Goal: Task Accomplishment & Management: Complete application form

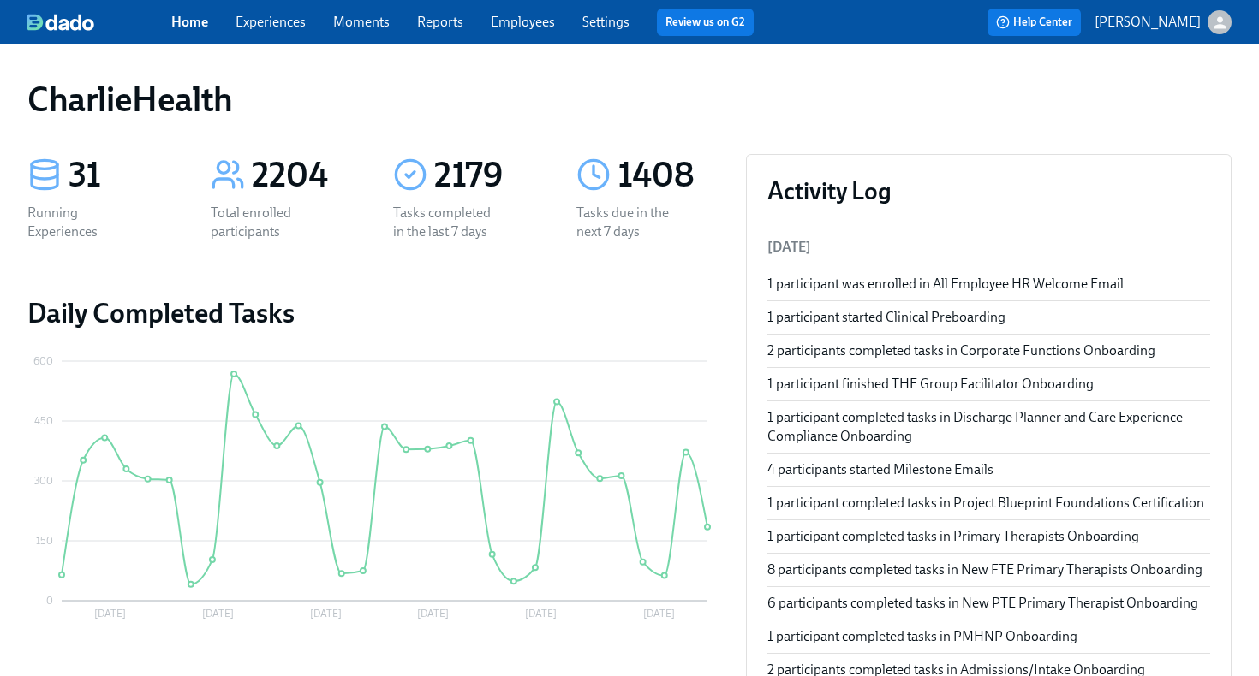
click at [527, 18] on link "Employees" at bounding box center [523, 22] width 64 height 16
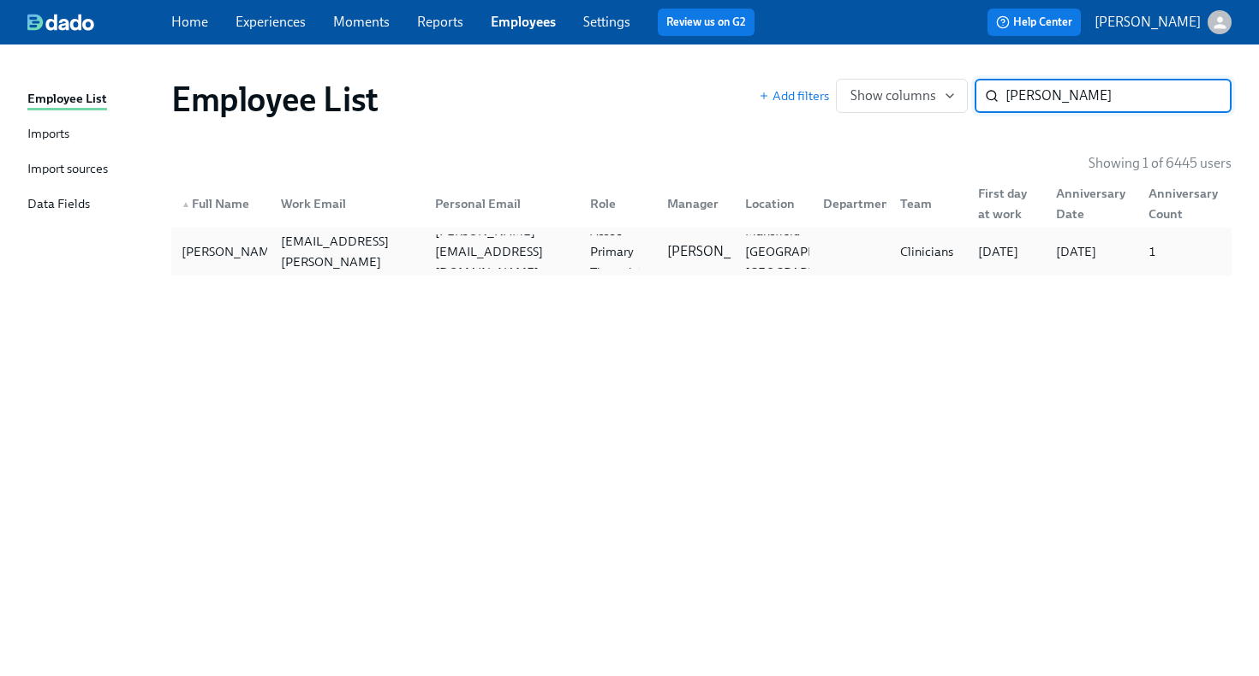
type input "[PERSON_NAME]"
click at [815, 258] on div at bounding box center [848, 252] width 78 height 34
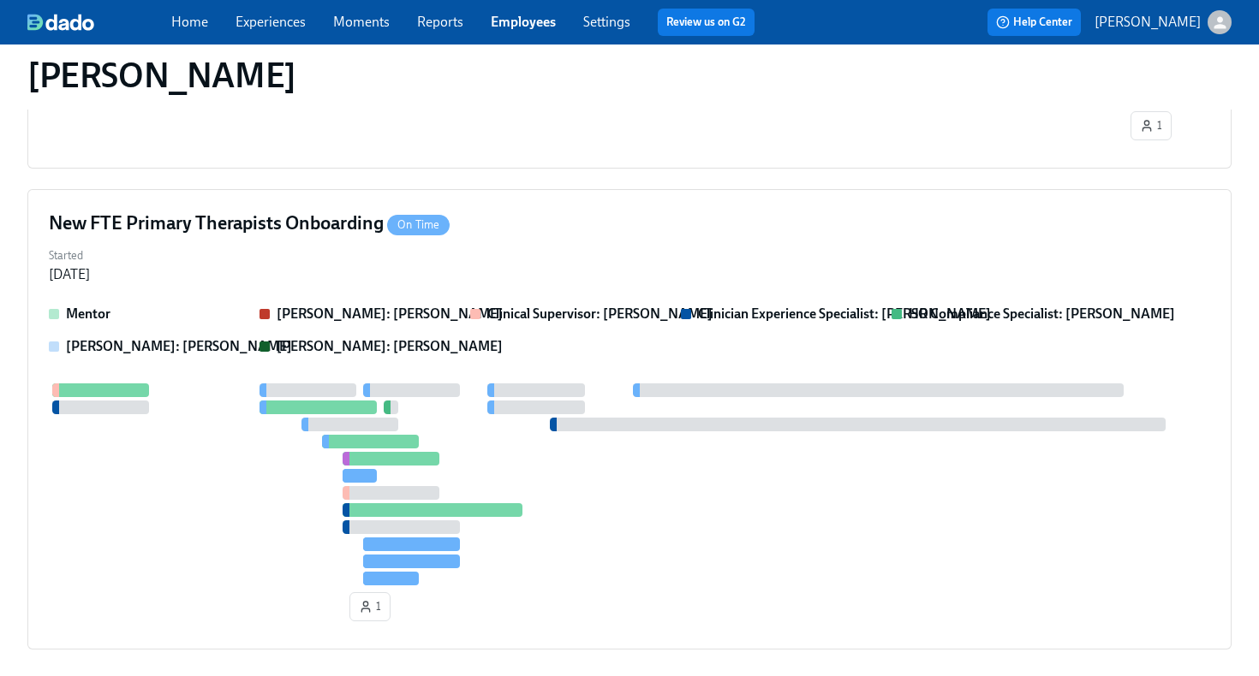
scroll to position [955, 0]
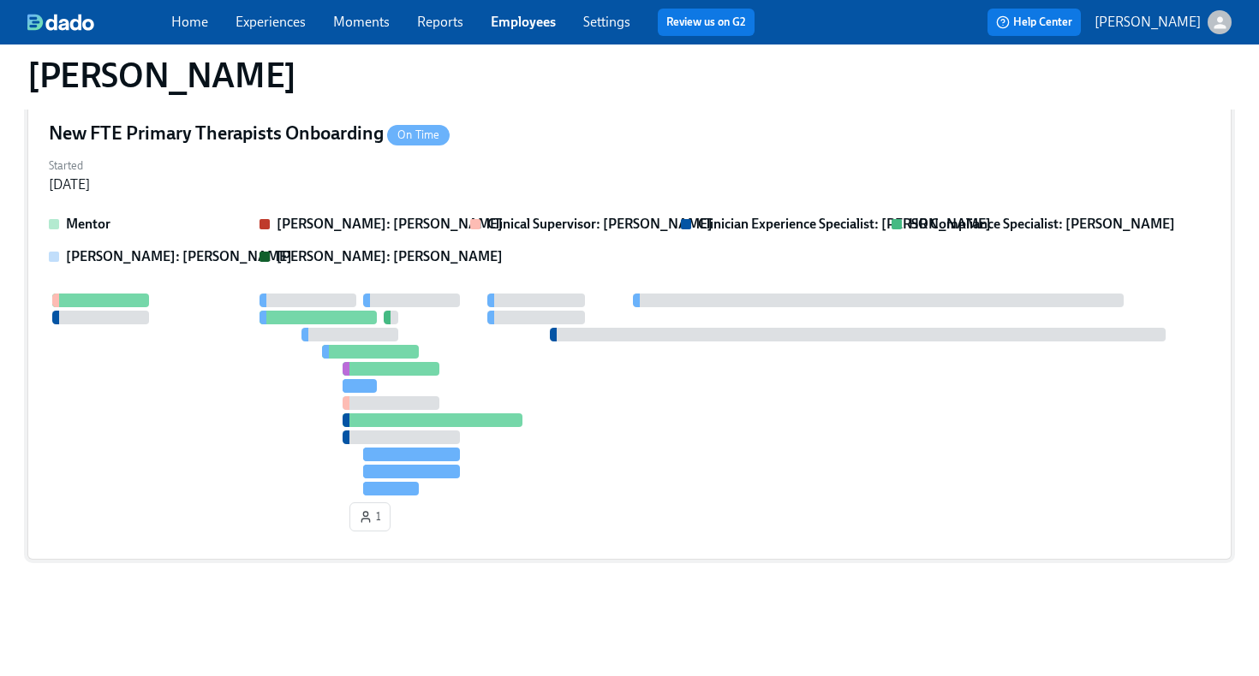
click at [443, 189] on div "Started [DATE]" at bounding box center [629, 173] width 1161 height 41
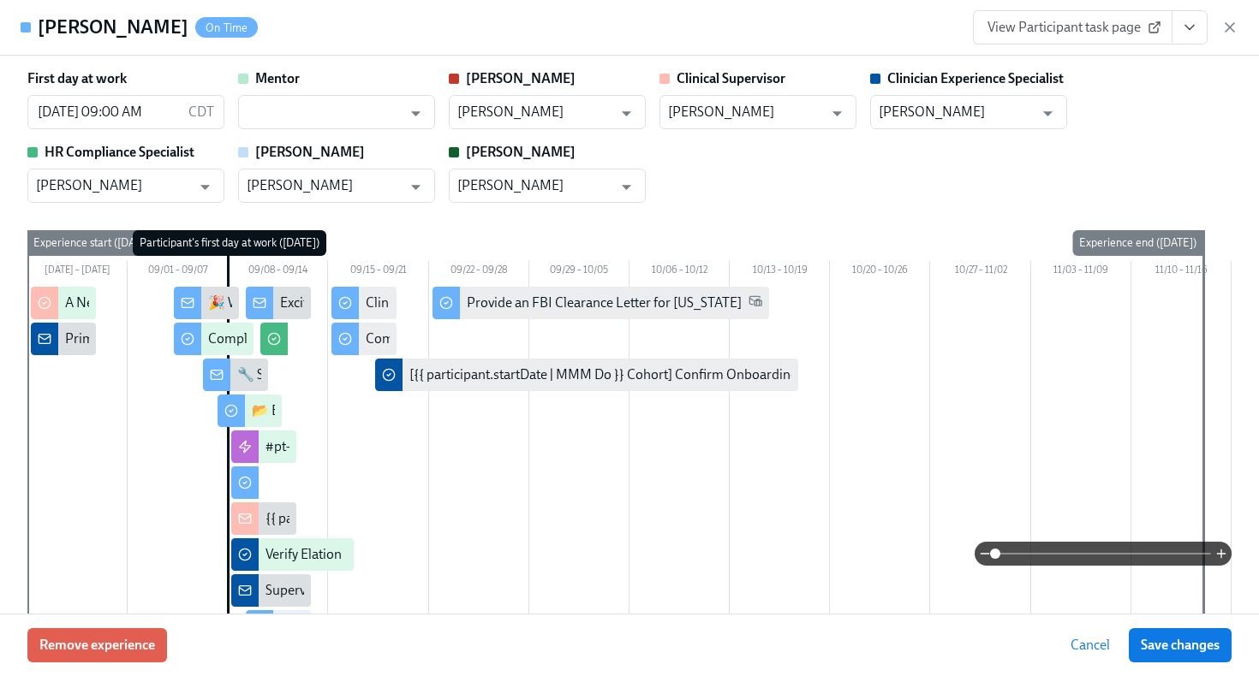
click at [1189, 32] on icon "View task page" at bounding box center [1189, 27] width 17 height 17
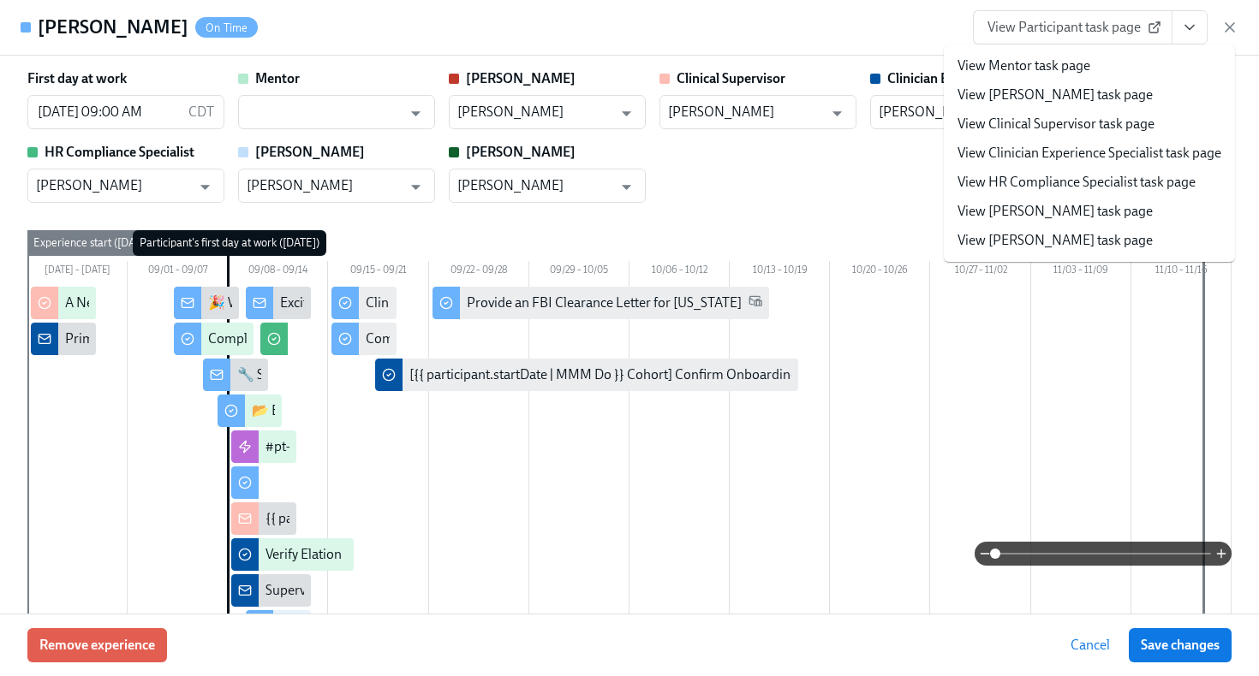
click at [1097, 180] on link "View HR Compliance Specialist task page" at bounding box center [1076, 182] width 238 height 19
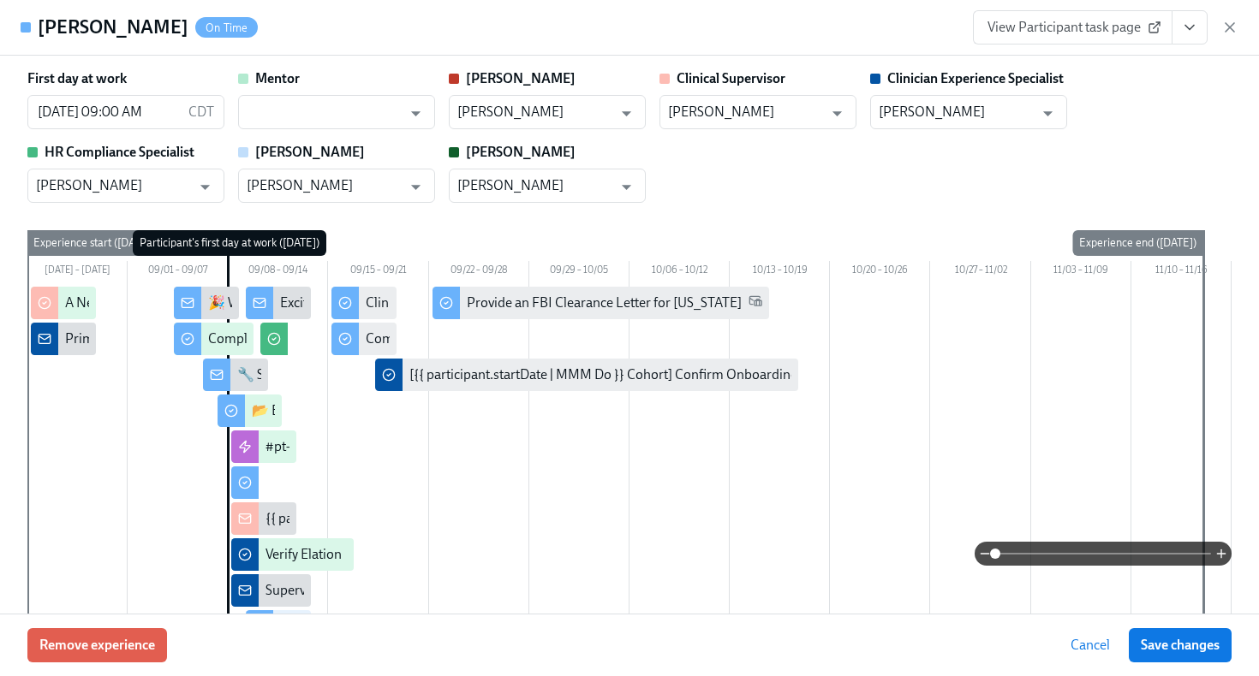
click at [1190, 33] on icon "View task page" at bounding box center [1189, 27] width 17 height 17
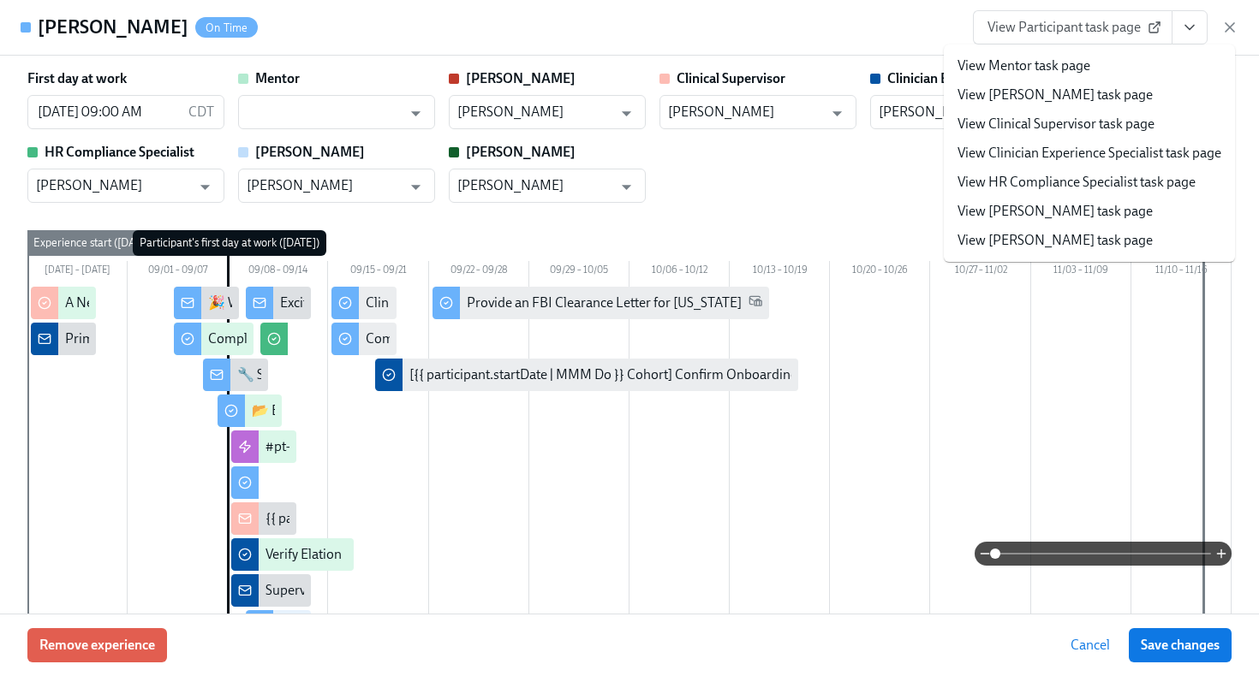
click at [1128, 185] on link "View HR Compliance Specialist task page" at bounding box center [1076, 182] width 238 height 19
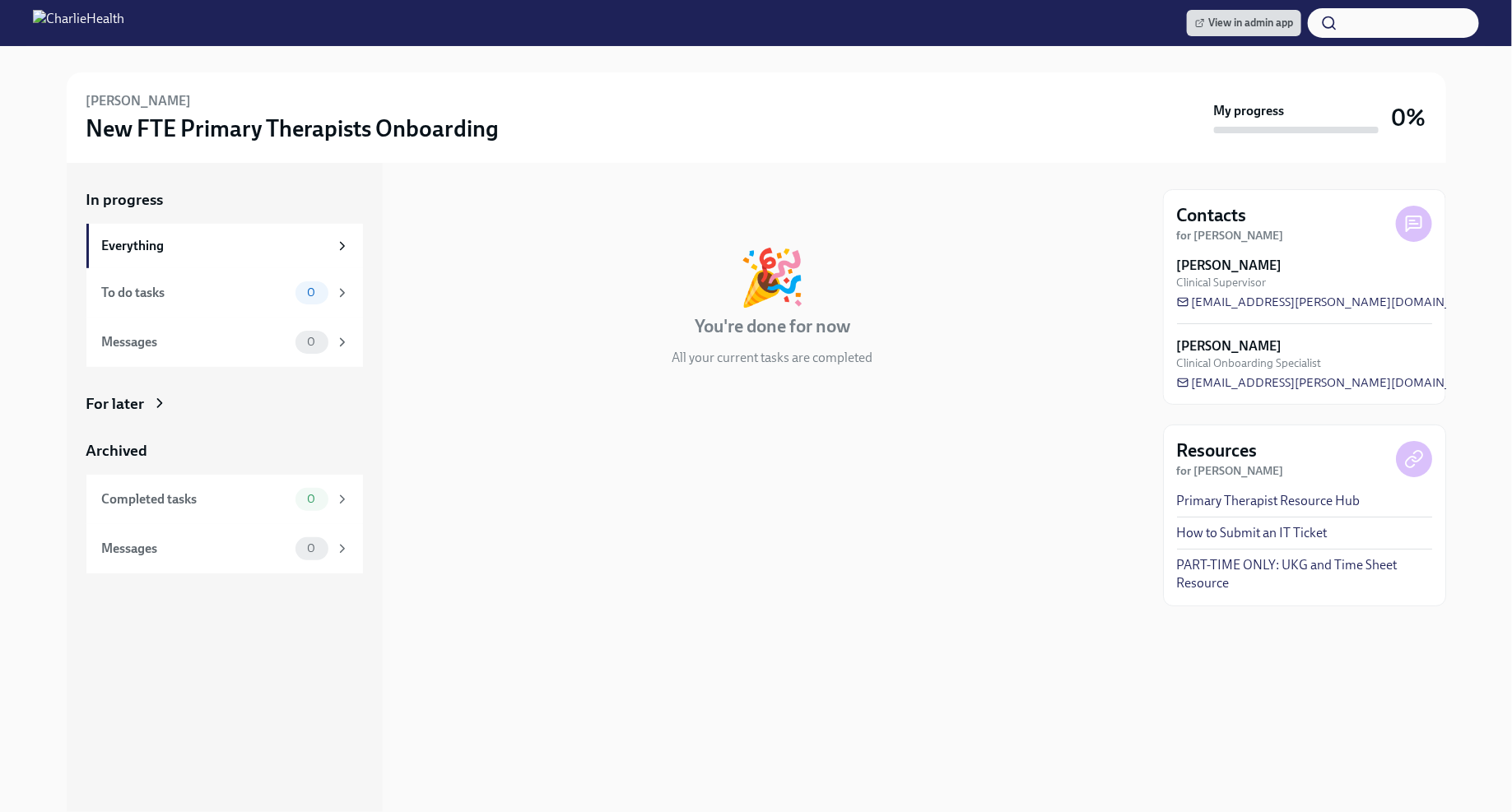
click at [142, 398] on div "For later" at bounding box center [115, 404] width 59 height 21
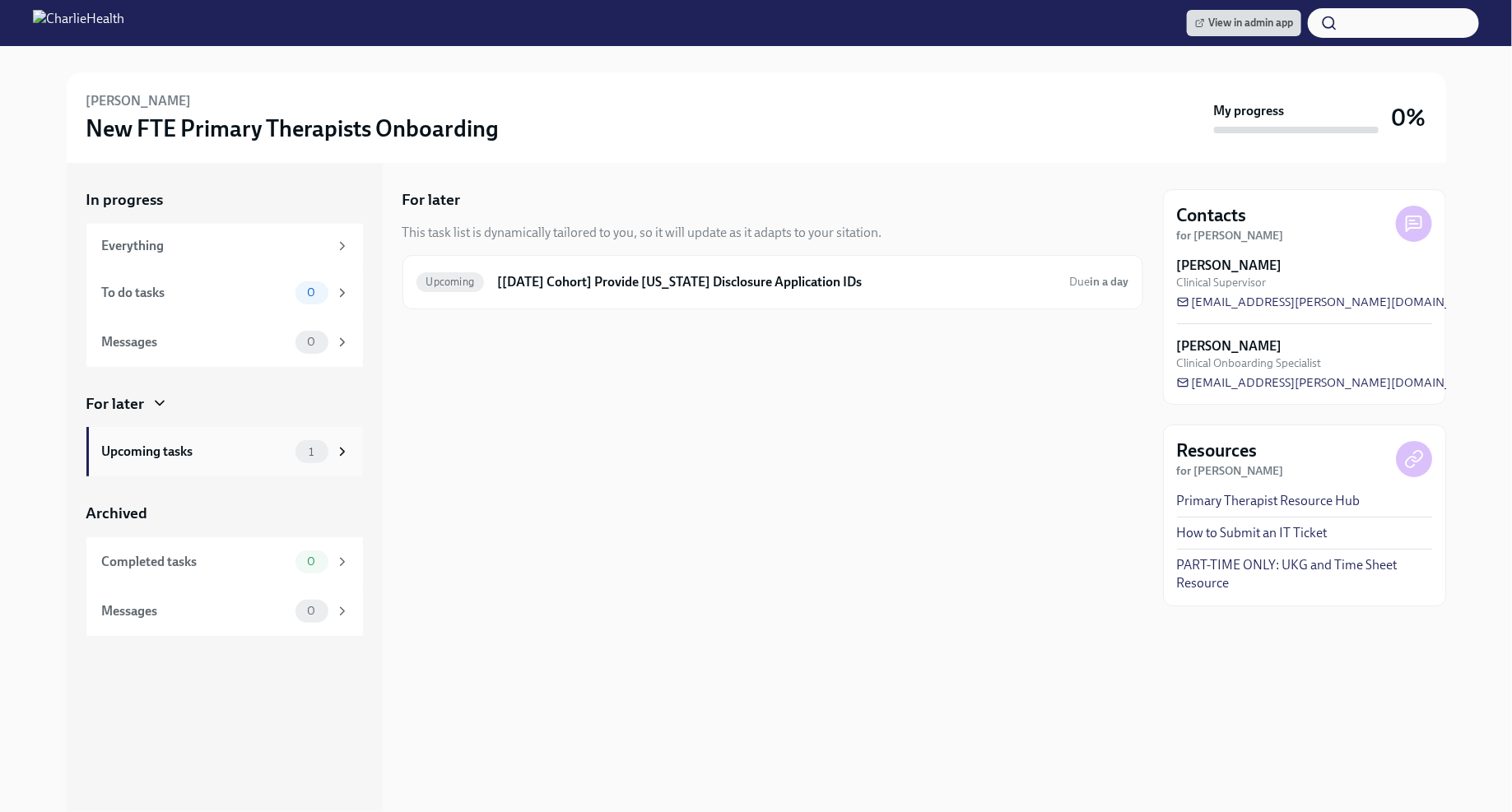
click at [319, 449] on span "1" at bounding box center [311, 452] width 25 height 12
click at [719, 278] on h6 "[[DATE] Cohort] Provide [US_STATE] Disclosure Application IDs" at bounding box center [776, 282] width 558 height 18
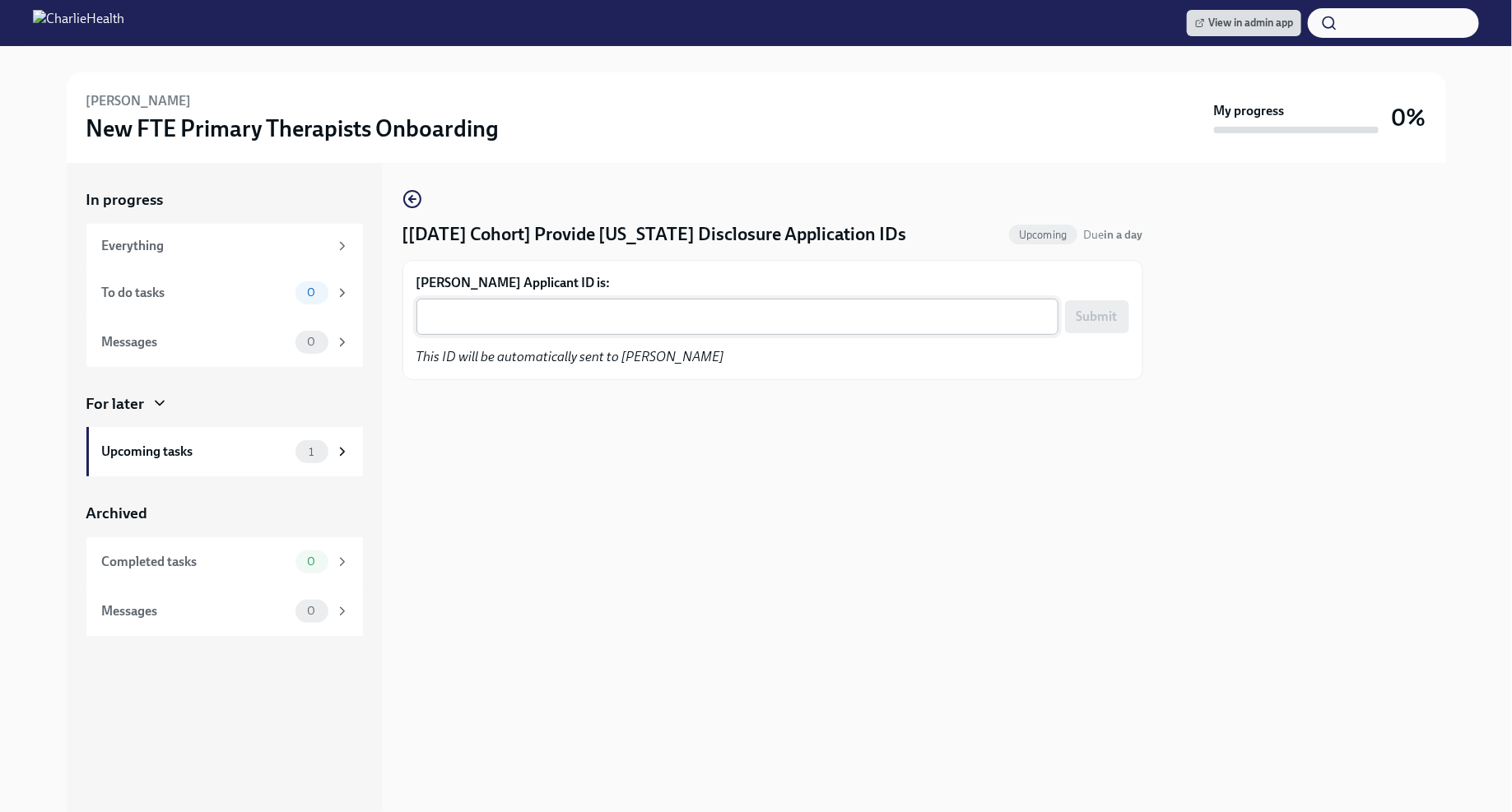
click at [676, 315] on textarea "[PERSON_NAME] Applicant ID is:" at bounding box center [737, 316] width 622 height 20
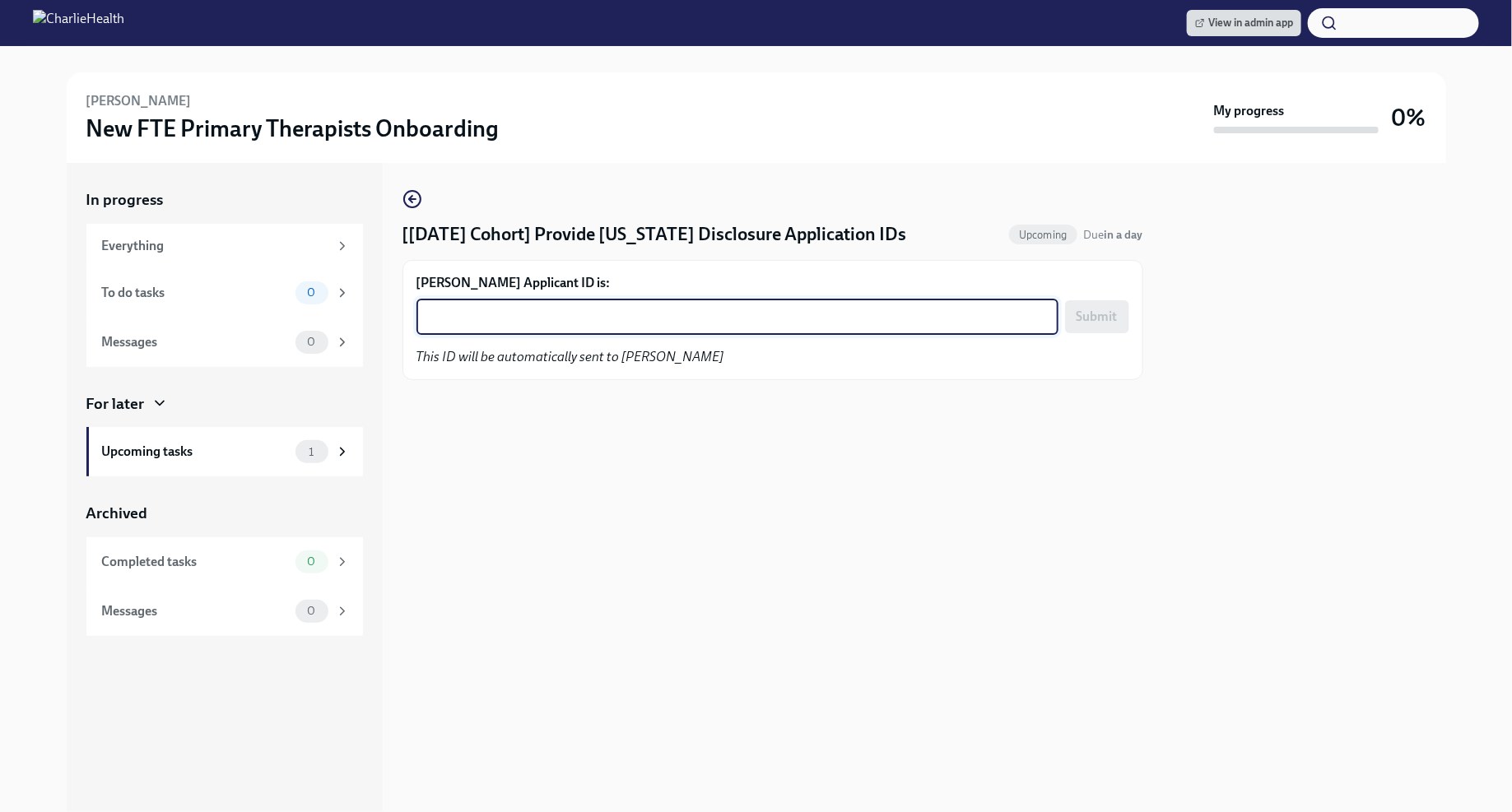
paste textarea "1248246"
type textarea "1248246"
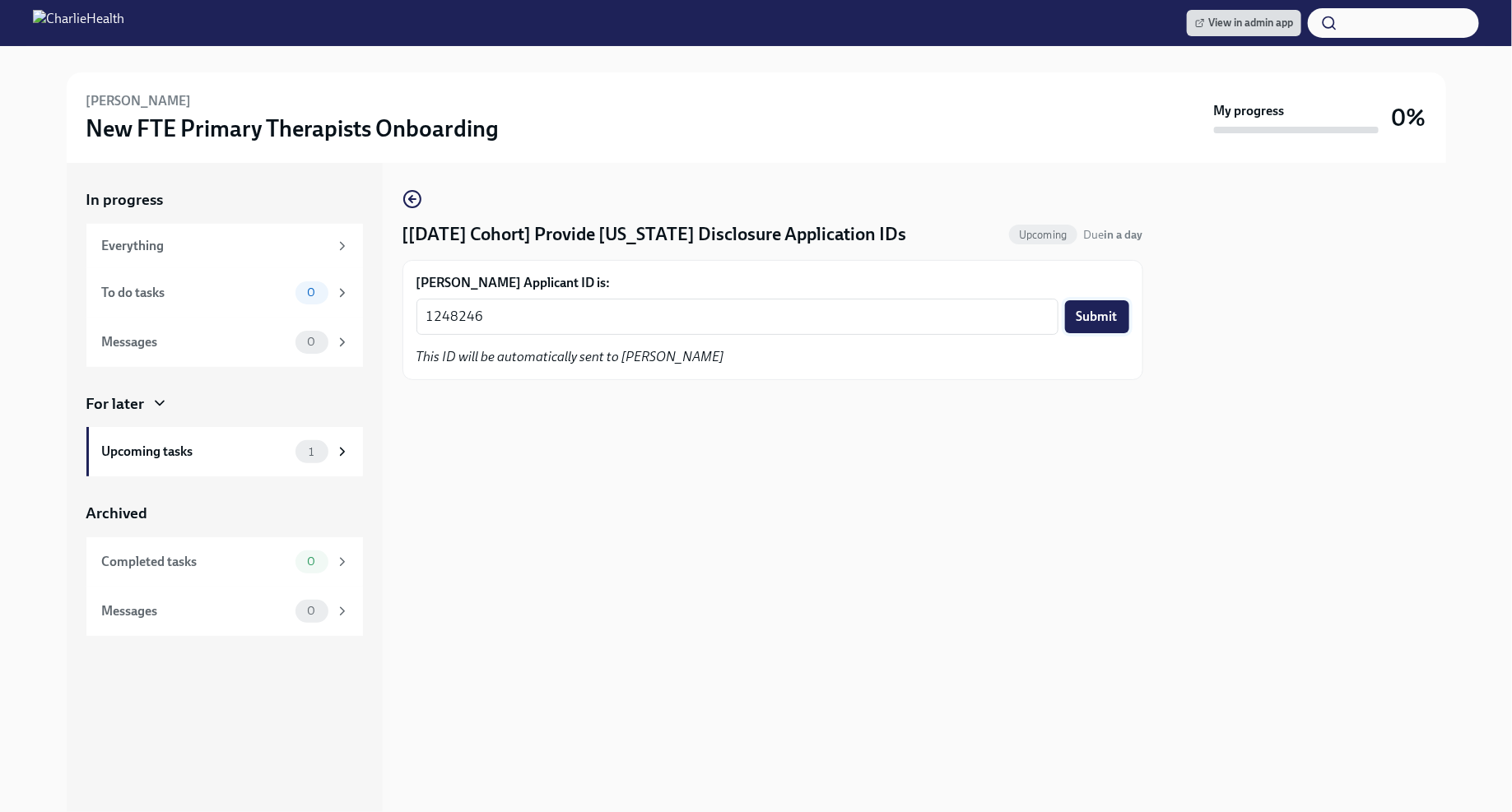
click at [1097, 321] on span "Submit" at bounding box center [1097, 316] width 41 height 16
